Goal: Transaction & Acquisition: Purchase product/service

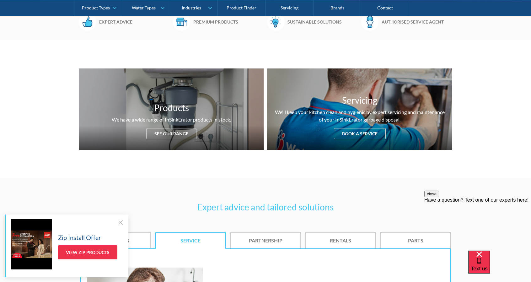
scroll to position [314, 0]
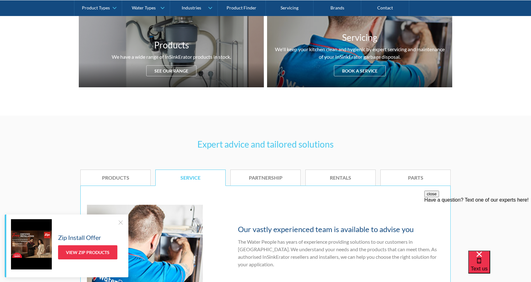
click at [122, 223] on div at bounding box center [120, 222] width 6 height 6
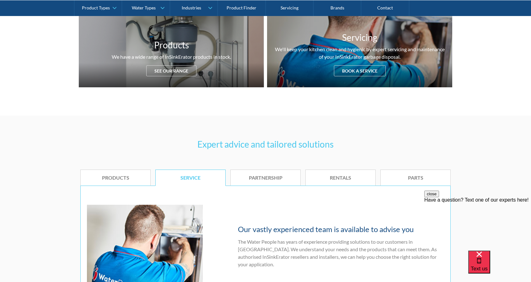
click at [501, 190] on div "Expert advice and tailored solutions Products Service Partnership Rentals Parts…" at bounding box center [265, 232] width 531 height 232
click at [439, 197] on button "close" at bounding box center [432, 194] width 15 height 7
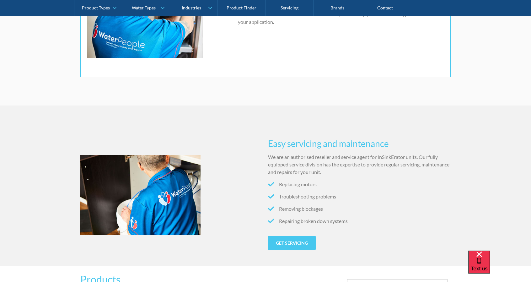
scroll to position [565, 0]
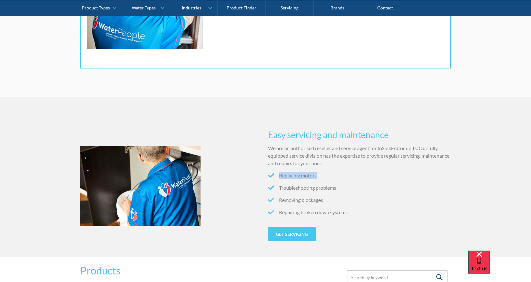
drag, startPoint x: 320, startPoint y: 184, endPoint x: 279, endPoint y: 183, distance: 41.1
click at [279, 179] on li "Replacing motors" at bounding box center [359, 176] width 183 height 8
drag, startPoint x: 337, startPoint y: 195, endPoint x: 279, endPoint y: 186, distance: 58.5
click at [278, 183] on ul "Replacing motors Troubleshooting problems Removing blockages Repairing broken d…" at bounding box center [359, 196] width 183 height 49
drag, startPoint x: 325, startPoint y: 207, endPoint x: 280, endPoint y: 181, distance: 52.5
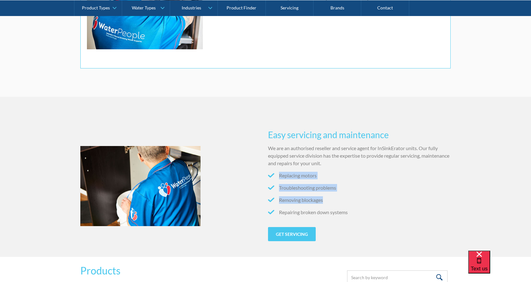
click at [280, 181] on ul "Replacing motors Troubleshooting problems Removing blockages Repairing broken d…" at bounding box center [359, 196] width 183 height 49
drag, startPoint x: 349, startPoint y: 221, endPoint x: 279, endPoint y: 183, distance: 79.5
click at [279, 183] on ul "Replacing motors Troubleshooting problems Removing blockages Repairing broken d…" at bounding box center [359, 196] width 183 height 49
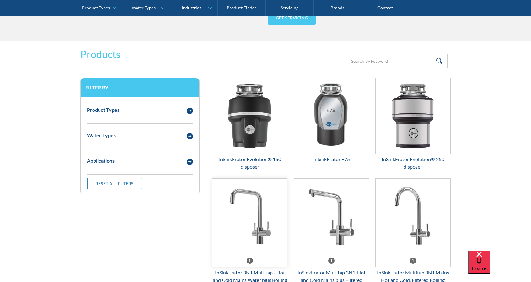
scroll to position [816, 0]
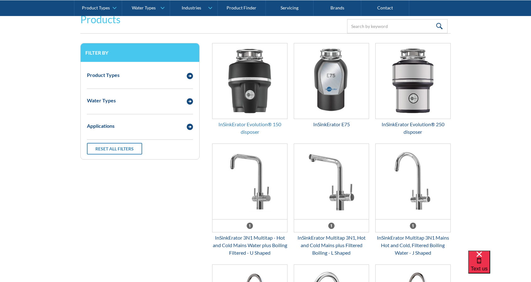
click at [255, 130] on div "InSinkErator Evolution® 150 disposer" at bounding box center [249, 128] width 75 height 15
